Goal: Task Accomplishment & Management: Use online tool/utility

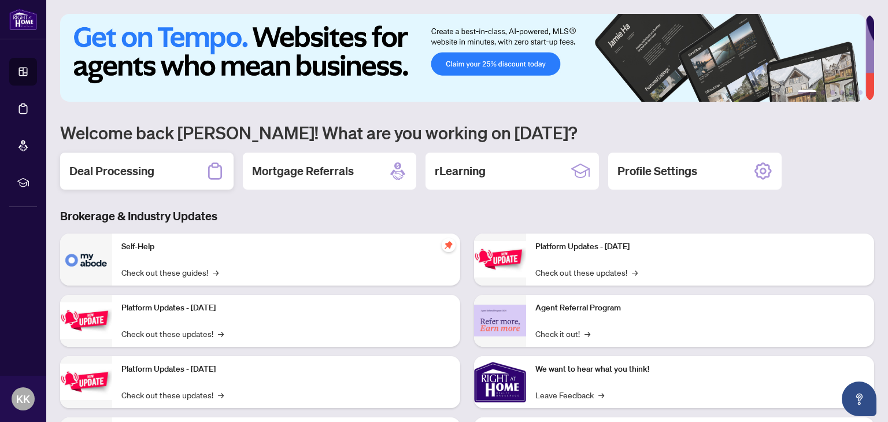
click at [124, 165] on h2 "Deal Processing" at bounding box center [111, 171] width 85 height 16
